Goal: Find specific page/section: Find specific page/section

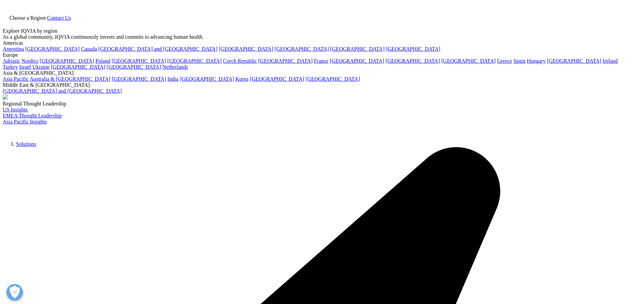
type input "R1493430"
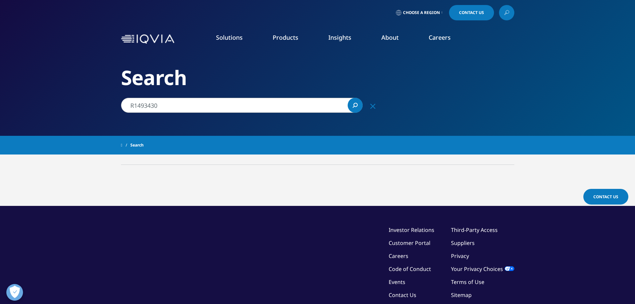
click at [431, 37] on link "Careers" at bounding box center [440, 37] width 22 height 8
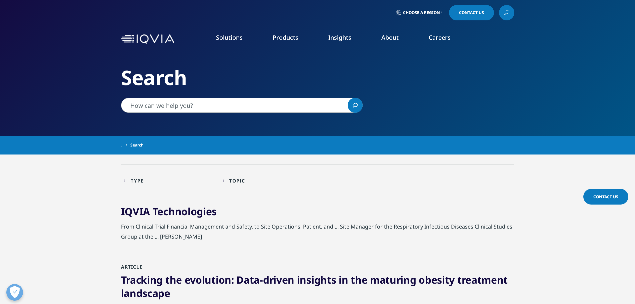
click at [431, 44] on li "Careers IQVIA Careers Overview Our Company Culture Benefits Life at IQVIA Blog …" at bounding box center [440, 43] width 52 height 21
click at [182, 96] on link "Technology & Analytics" at bounding box center [240, 95] width 133 height 7
